Goal: Find specific page/section: Find specific page/section

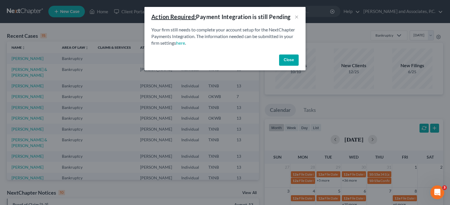
click at [295, 59] on button "Close" at bounding box center [289, 60] width 20 height 12
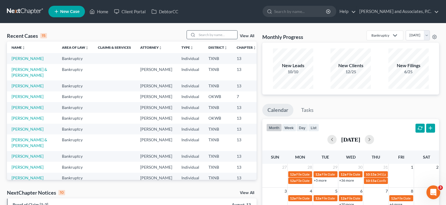
click at [208, 36] on input "search" at bounding box center [217, 35] width 40 height 8
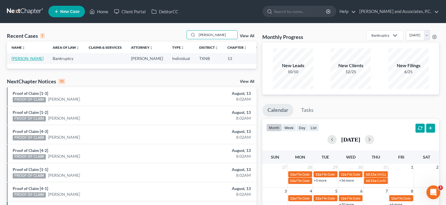
type input "[PERSON_NAME]"
click at [16, 61] on link "[PERSON_NAME]" at bounding box center [28, 58] width 32 height 5
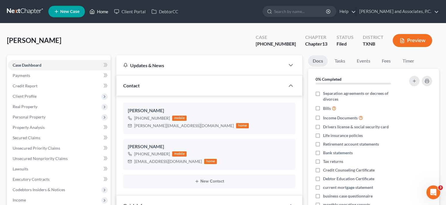
click at [99, 14] on link "Home" at bounding box center [99, 11] width 24 height 10
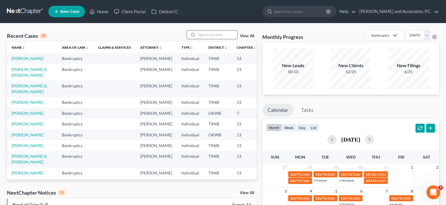
click at [202, 36] on input "search" at bounding box center [217, 35] width 40 height 8
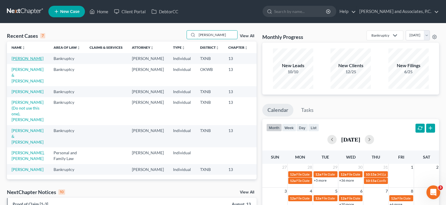
type input "[PERSON_NAME]"
click at [16, 61] on link "[PERSON_NAME]" at bounding box center [28, 58] width 32 height 5
select select "5"
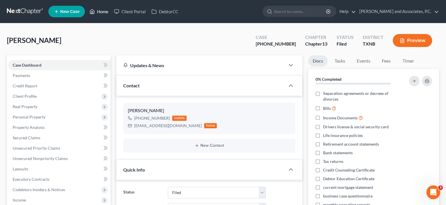
click at [100, 14] on link "Home" at bounding box center [99, 11] width 24 height 10
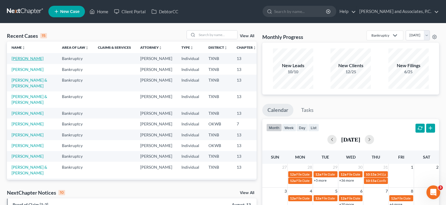
click at [20, 61] on link "[PERSON_NAME]" at bounding box center [28, 58] width 32 height 5
select select "5"
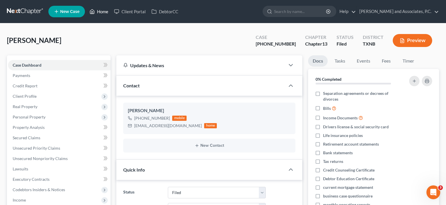
click at [107, 13] on link "Home" at bounding box center [99, 11] width 24 height 10
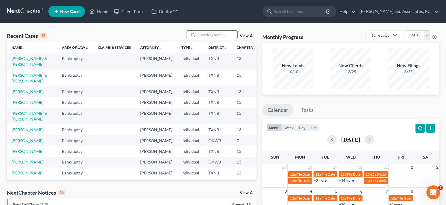
click at [200, 36] on input "search" at bounding box center [217, 35] width 40 height 8
